Goal: Task Accomplishment & Management: Manage account settings

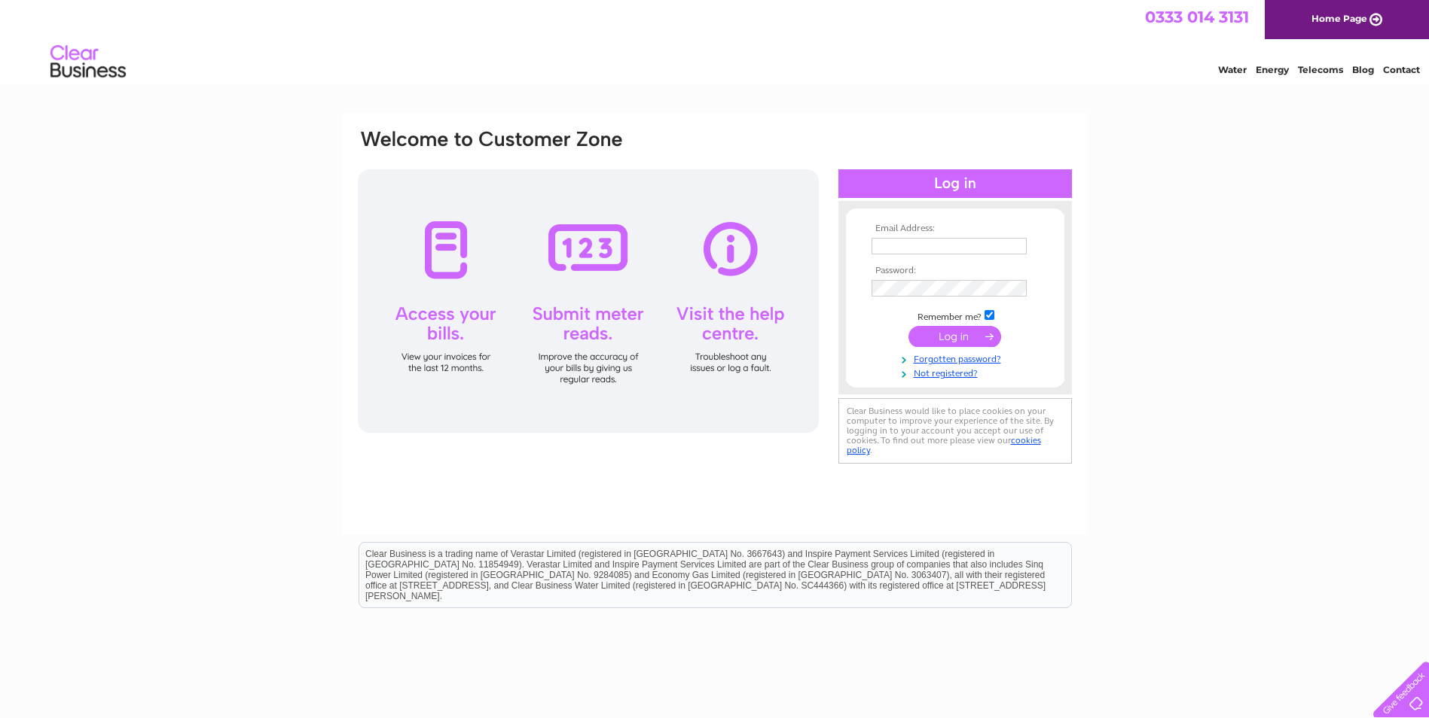
type input "info@glassandmirrors.co.uk"
click at [959, 336] on input "submit" at bounding box center [954, 336] width 93 height 21
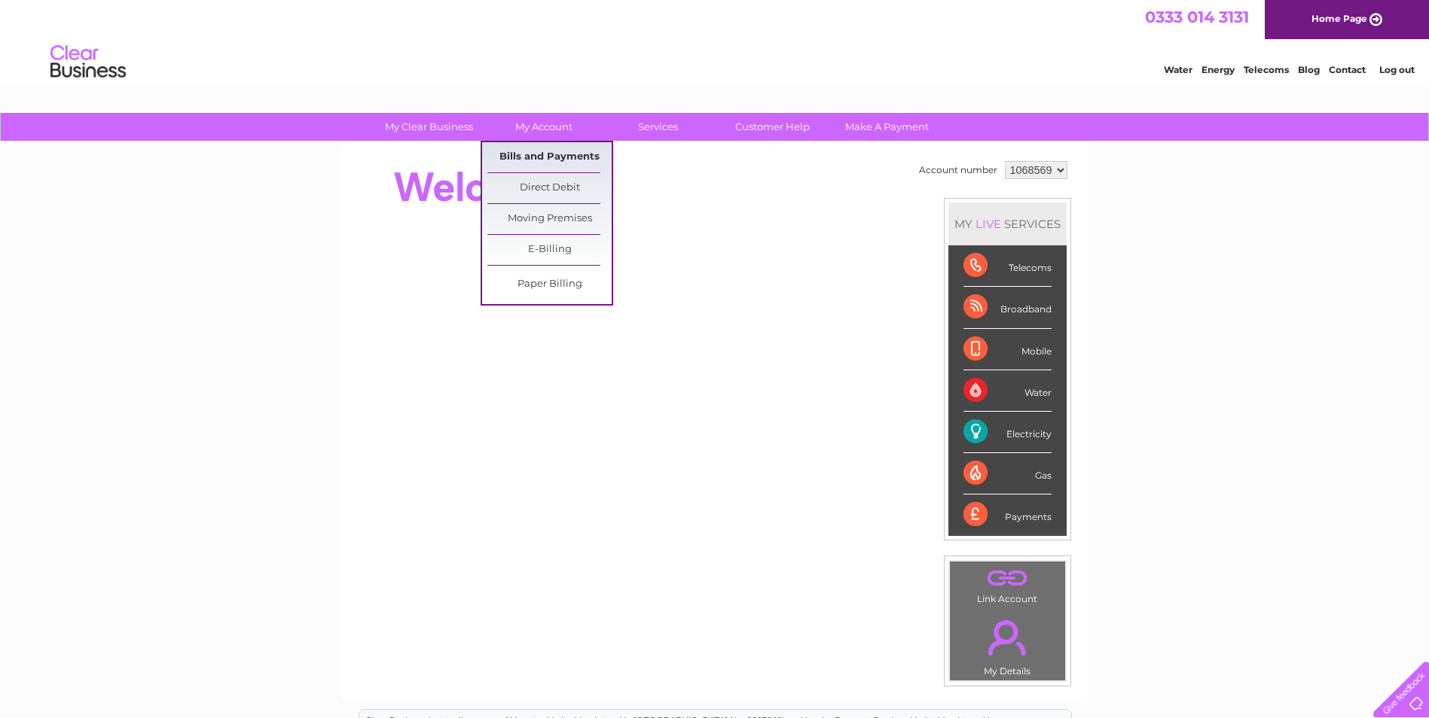
click at [548, 146] on link "Bills and Payments" at bounding box center [549, 157] width 124 height 30
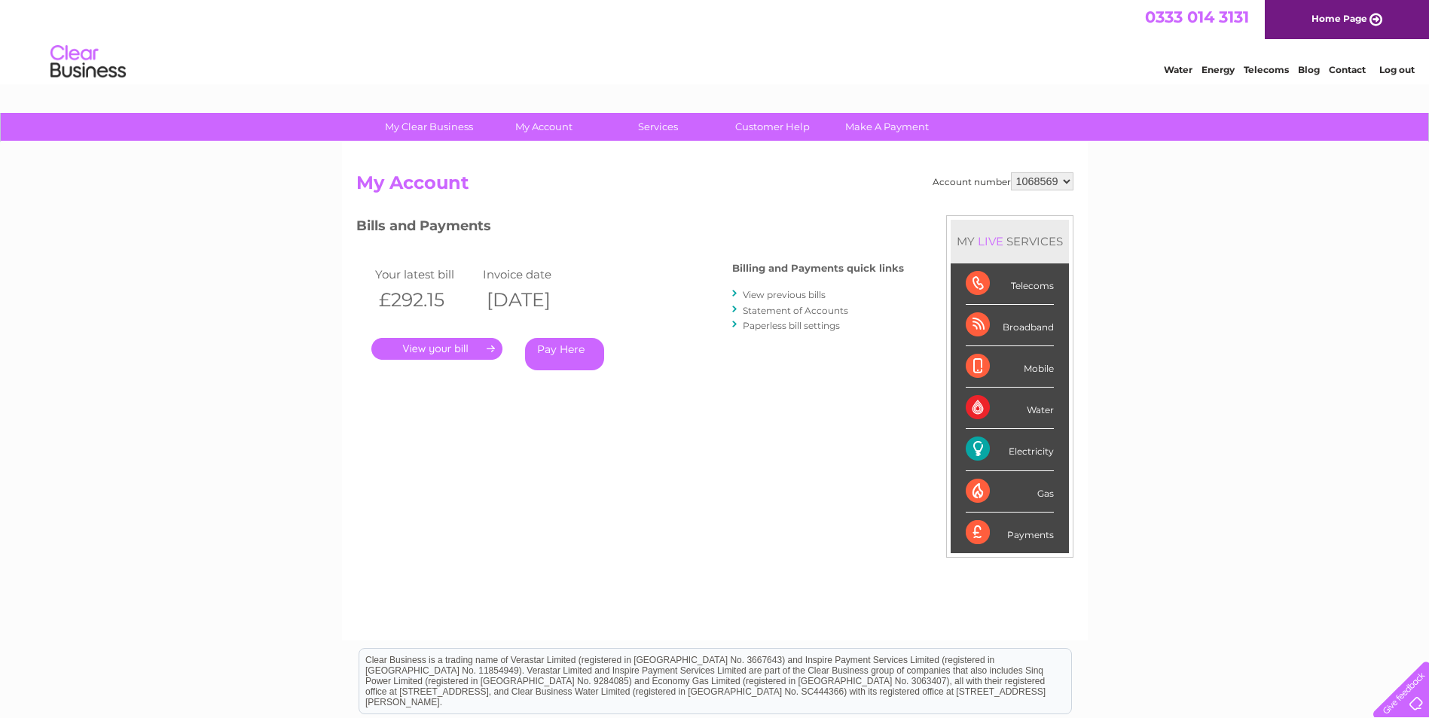
click at [480, 347] on link "." at bounding box center [436, 349] width 131 height 22
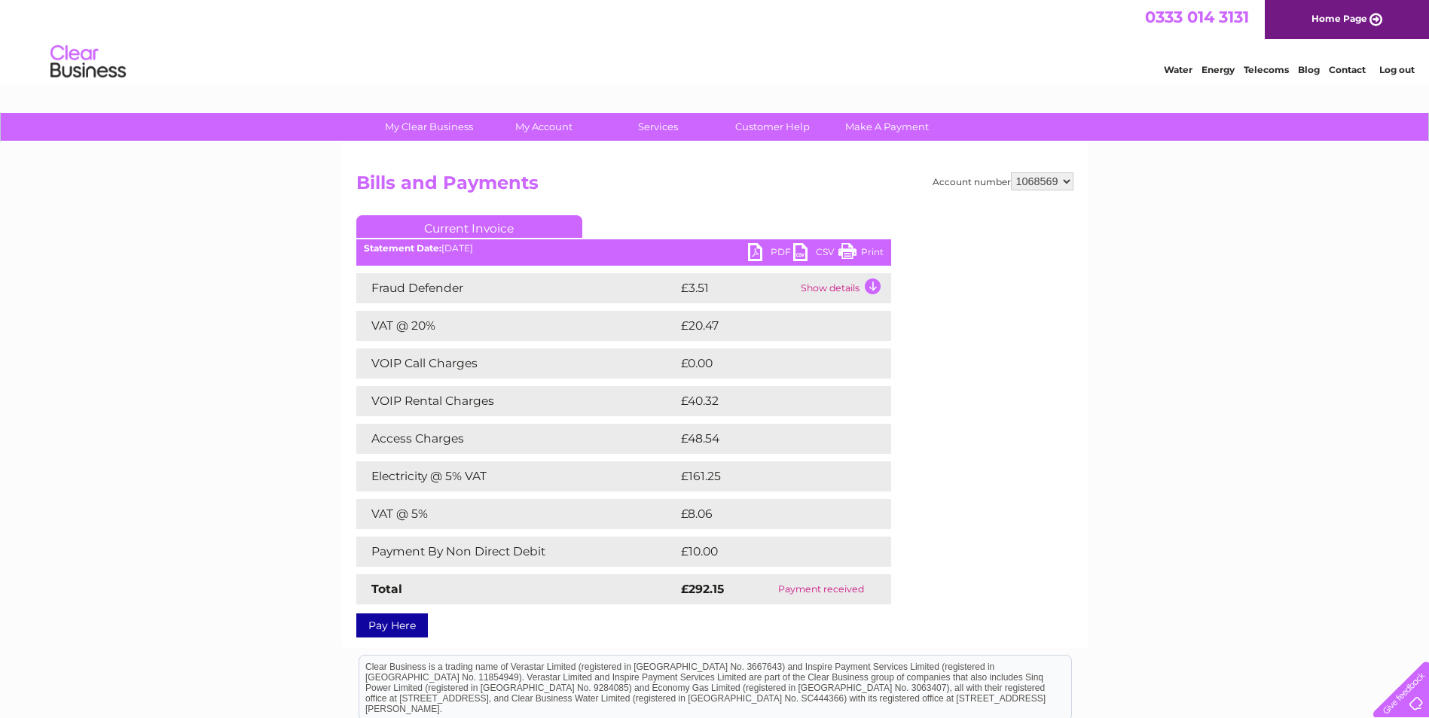
click at [775, 252] on link "PDF" at bounding box center [770, 254] width 45 height 22
